Goal: Task Accomplishment & Management: Complete application form

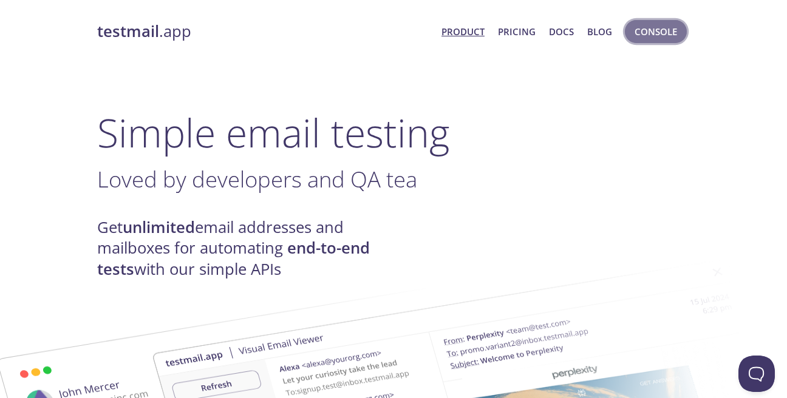
click at [648, 32] on span "Console" at bounding box center [656, 32] width 43 height 16
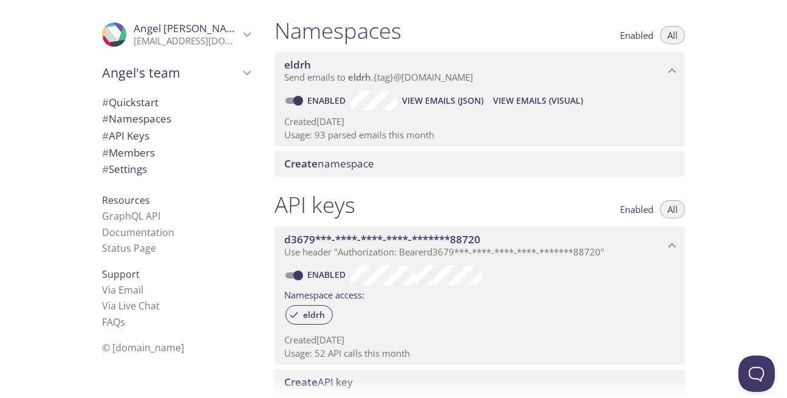
scroll to position [137, 0]
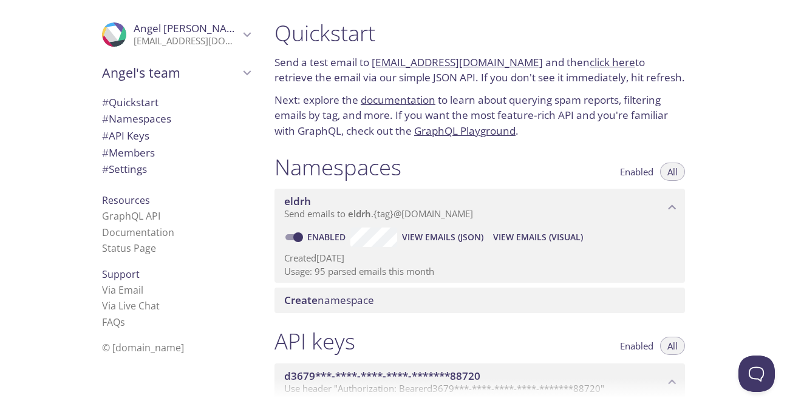
scroll to position [137, 0]
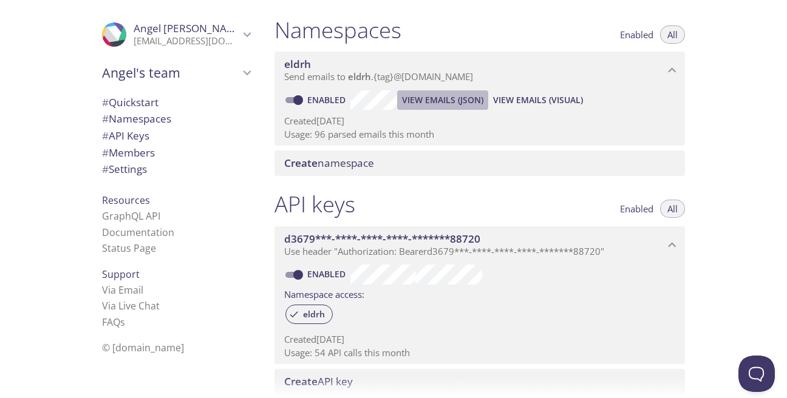
click at [398, 98] on button "View Emails (JSON)" at bounding box center [442, 100] width 91 height 19
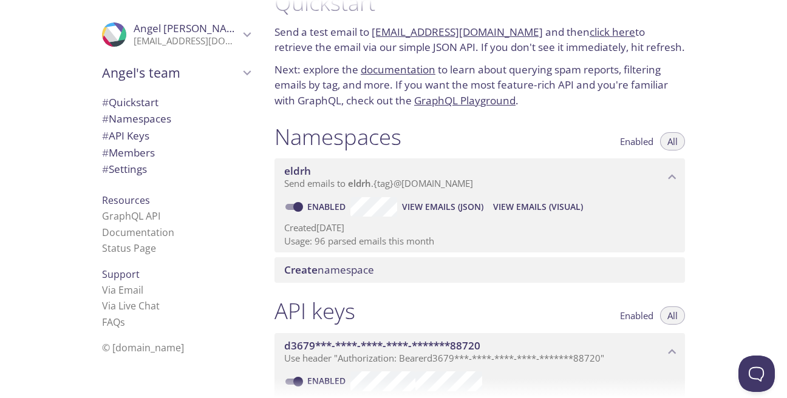
scroll to position [0, 0]
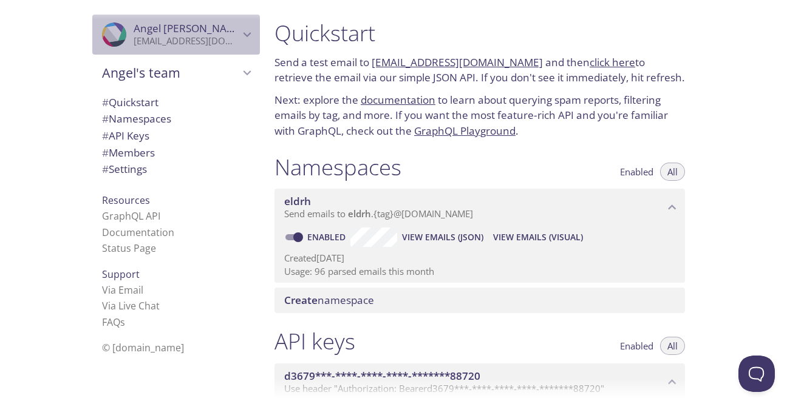
click at [239, 32] on span "Angel rodriguez" at bounding box center [187, 28] width 106 height 13
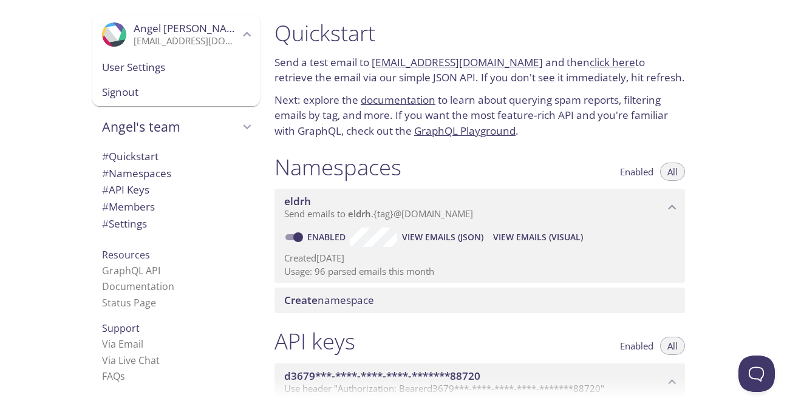
click at [176, 85] on span "Signout" at bounding box center [176, 92] width 148 height 16
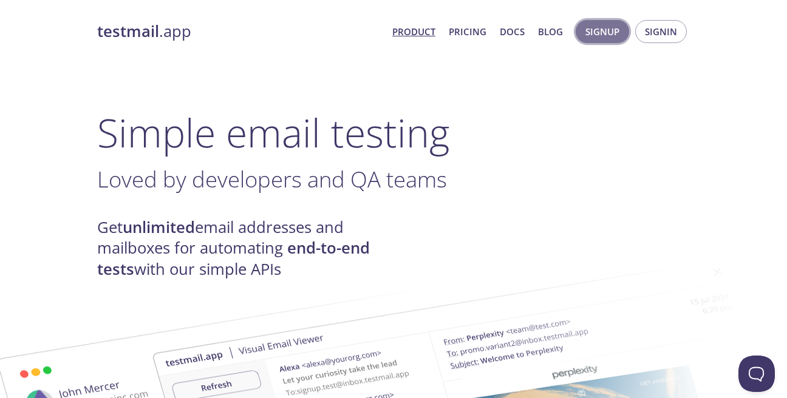
click at [592, 32] on span "Signup" at bounding box center [603, 32] width 34 height 16
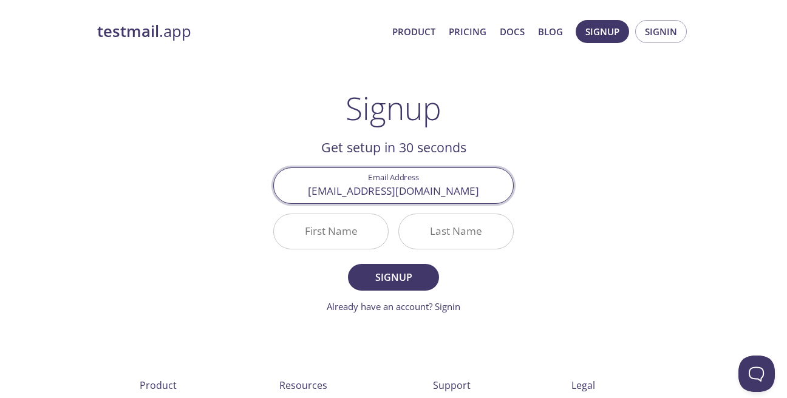
type input "yerbesclara@gmail.com"
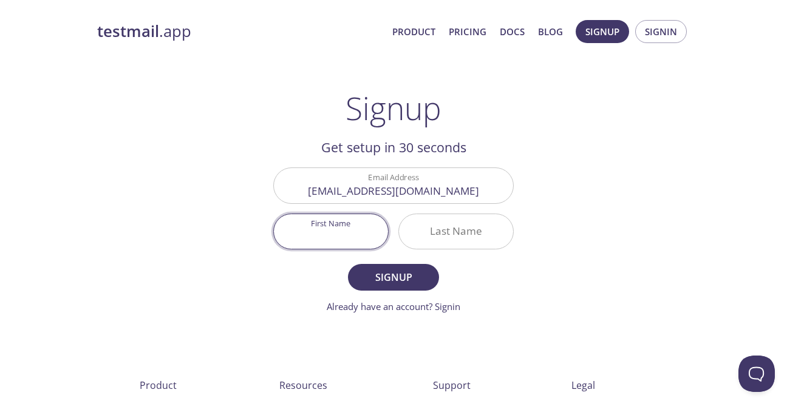
click at [360, 225] on input "First Name" at bounding box center [331, 231] width 114 height 35
type input "Clara"
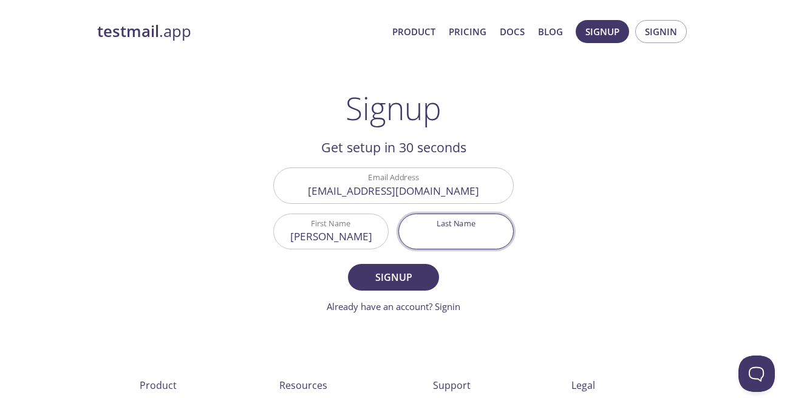
click at [459, 224] on input "Last Name" at bounding box center [456, 231] width 114 height 35
type input "yerbes"
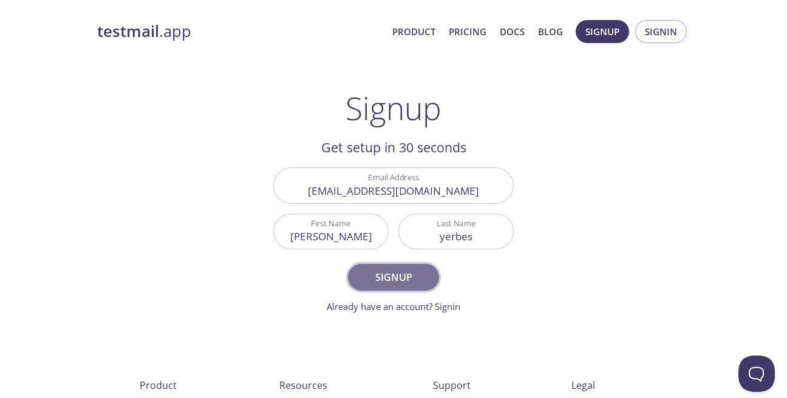
click at [381, 278] on span "Signup" at bounding box center [393, 277] width 64 height 17
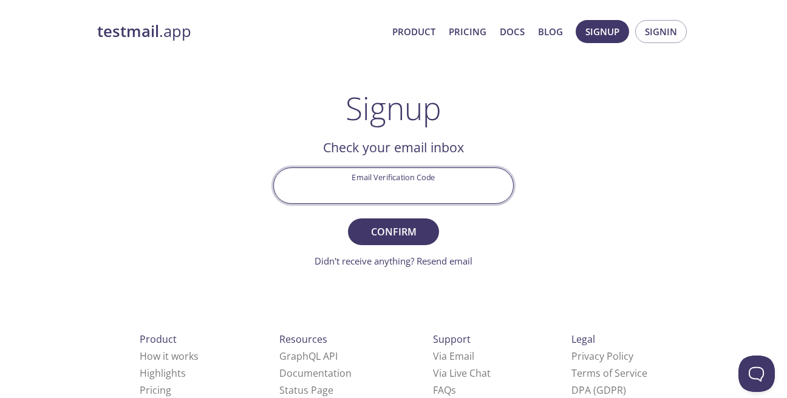
click at [412, 196] on input "Email Verification Code" at bounding box center [393, 185] width 239 height 35
type input "DWAKMCL"
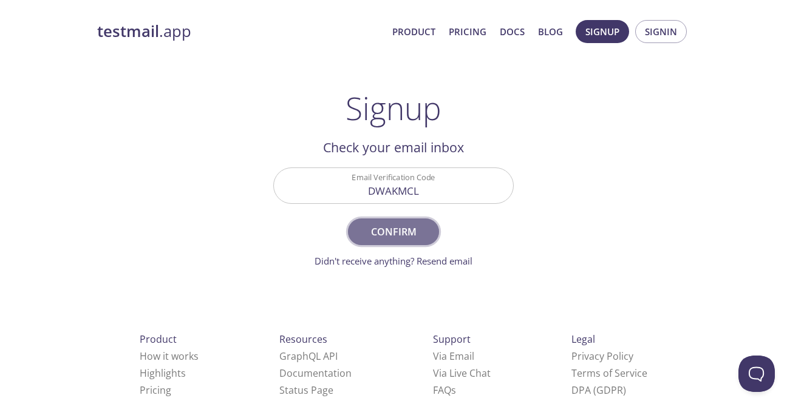
click at [408, 228] on span "Confirm" at bounding box center [393, 232] width 64 height 17
